Goal: Task Accomplishment & Management: Use online tool/utility

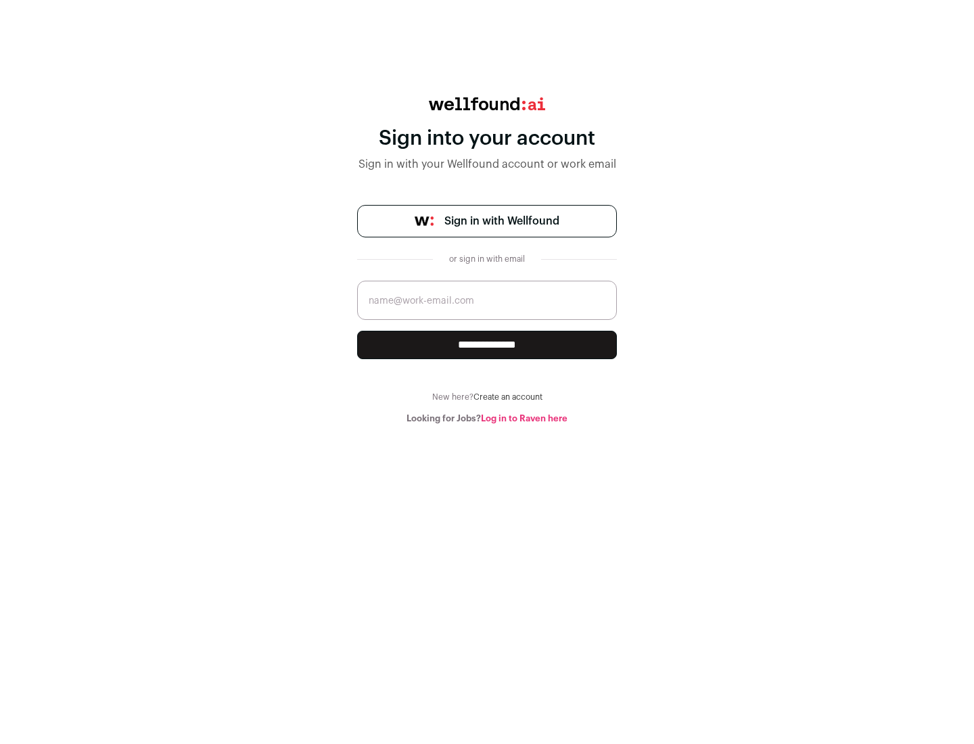
click at [501, 221] on span "Sign in with Wellfound" at bounding box center [501, 221] width 115 height 16
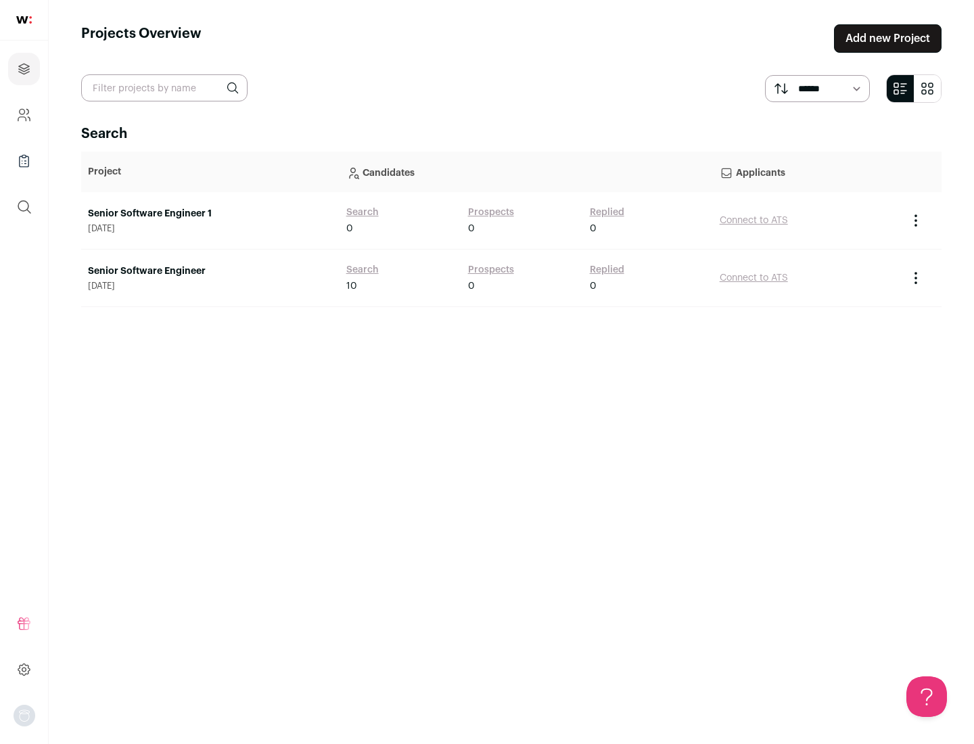
click at [210, 271] on link "Senior Software Engineer" at bounding box center [210, 271] width 245 height 14
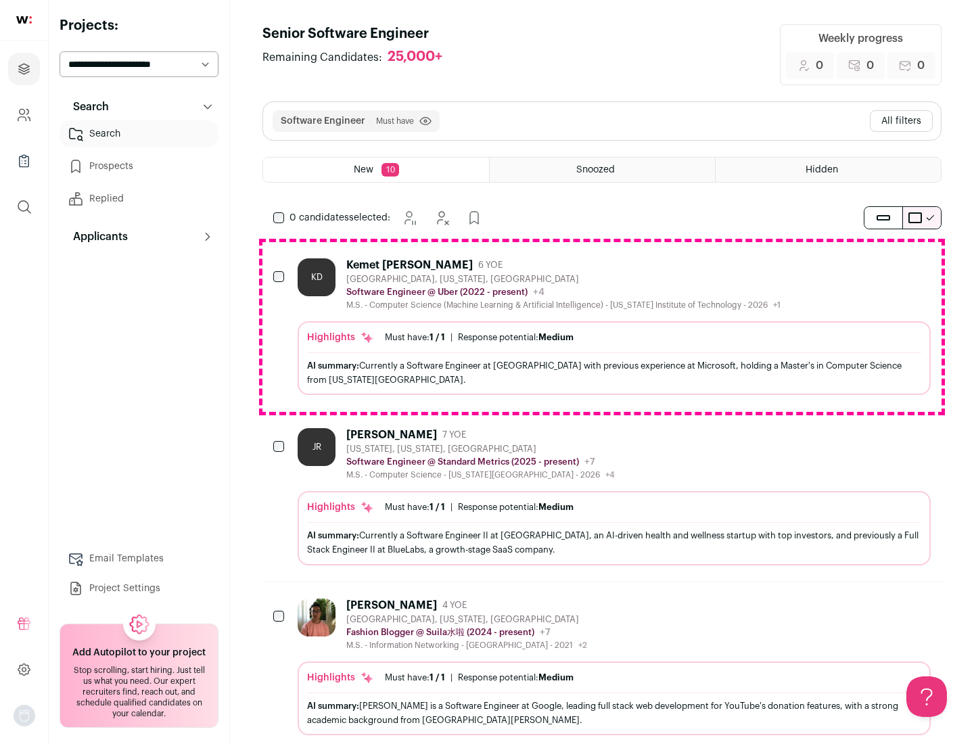
click at [602, 327] on div "Highlights Must have: 1 / 1 How many must haves have been fulfilled? | Response…" at bounding box center [614, 358] width 633 height 74
